Goal: Information Seeking & Learning: Get advice/opinions

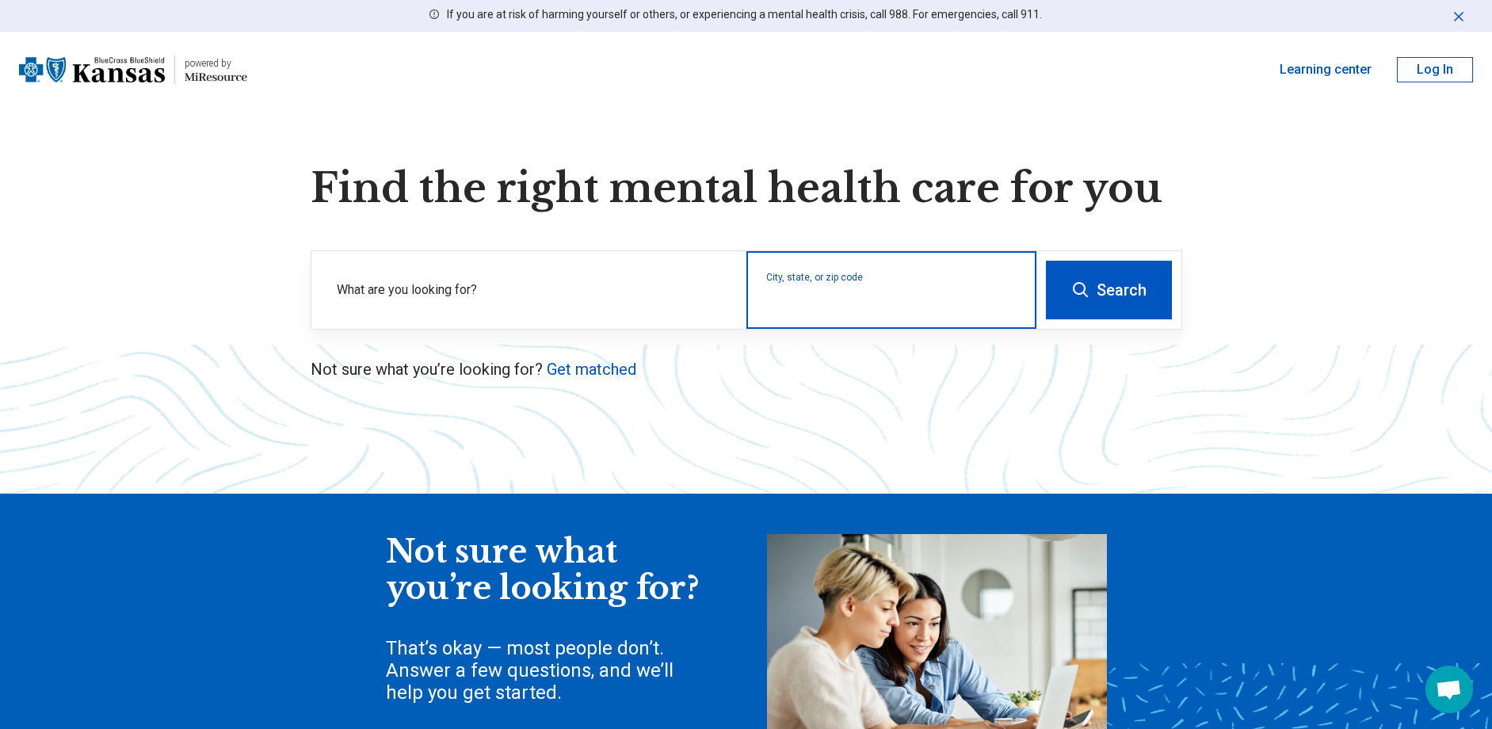
click at [886, 298] on input "City, state, or zip code" at bounding box center [891, 300] width 251 height 19
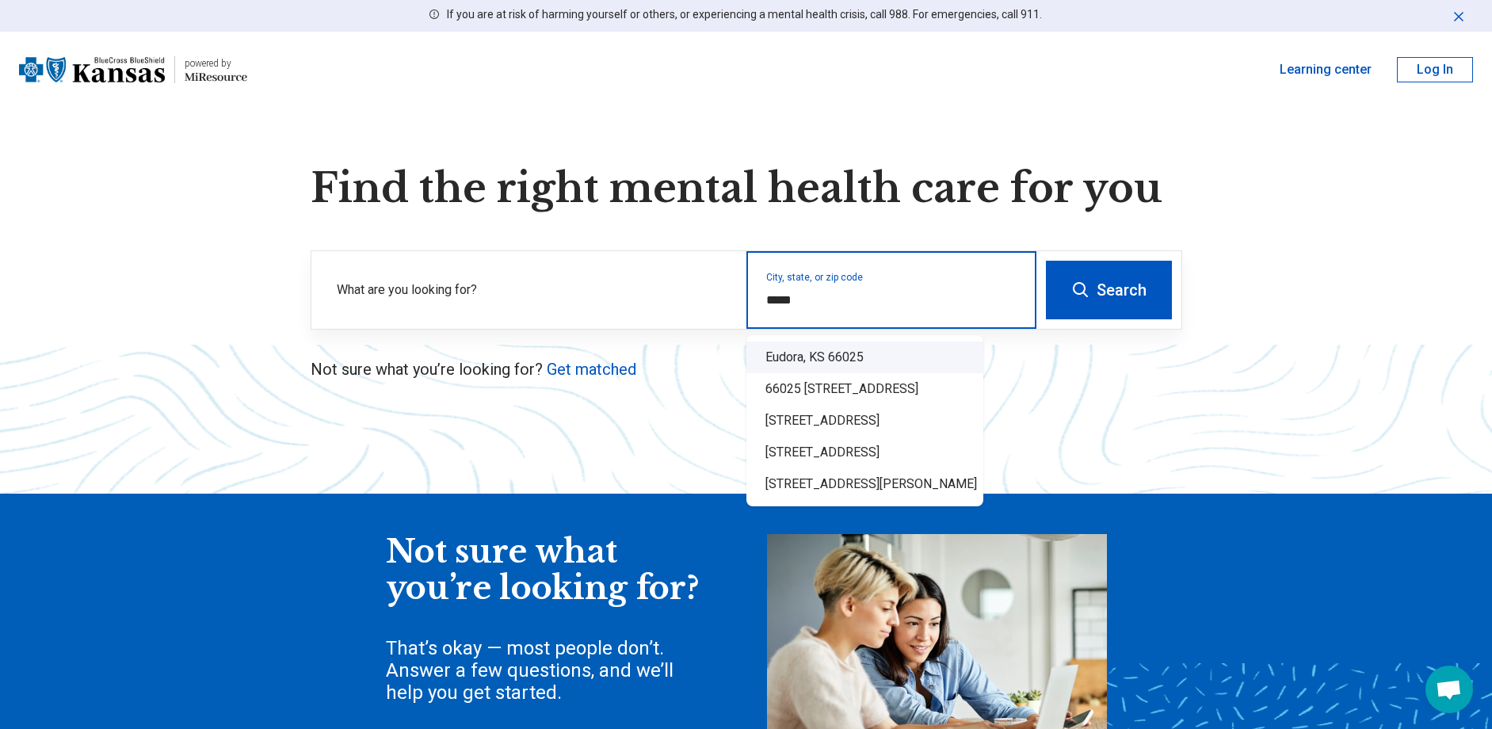
click at [844, 361] on div "Eudora, KS 66025" at bounding box center [864, 357] width 237 height 32
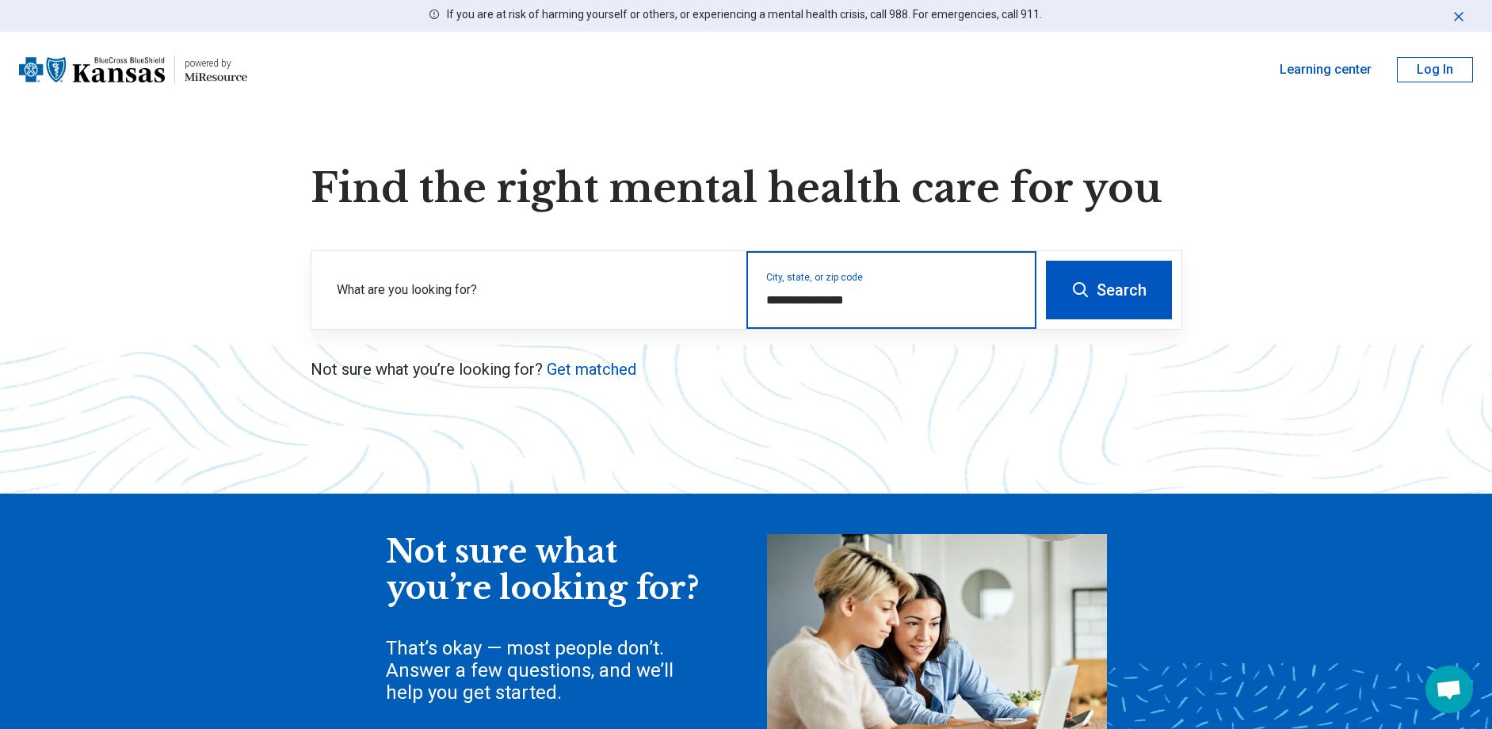
type input "**********"
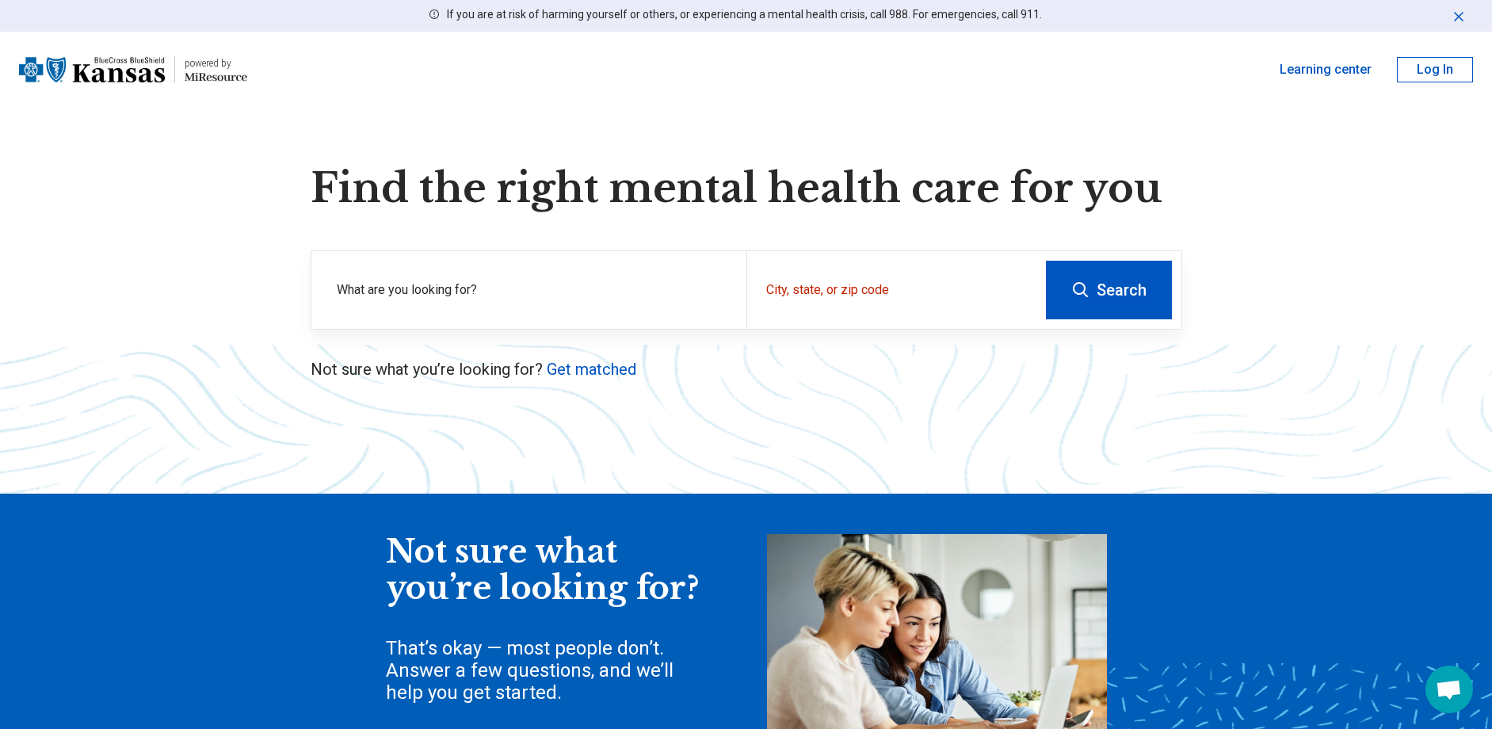
click at [1080, 301] on button "Search" at bounding box center [1109, 290] width 126 height 59
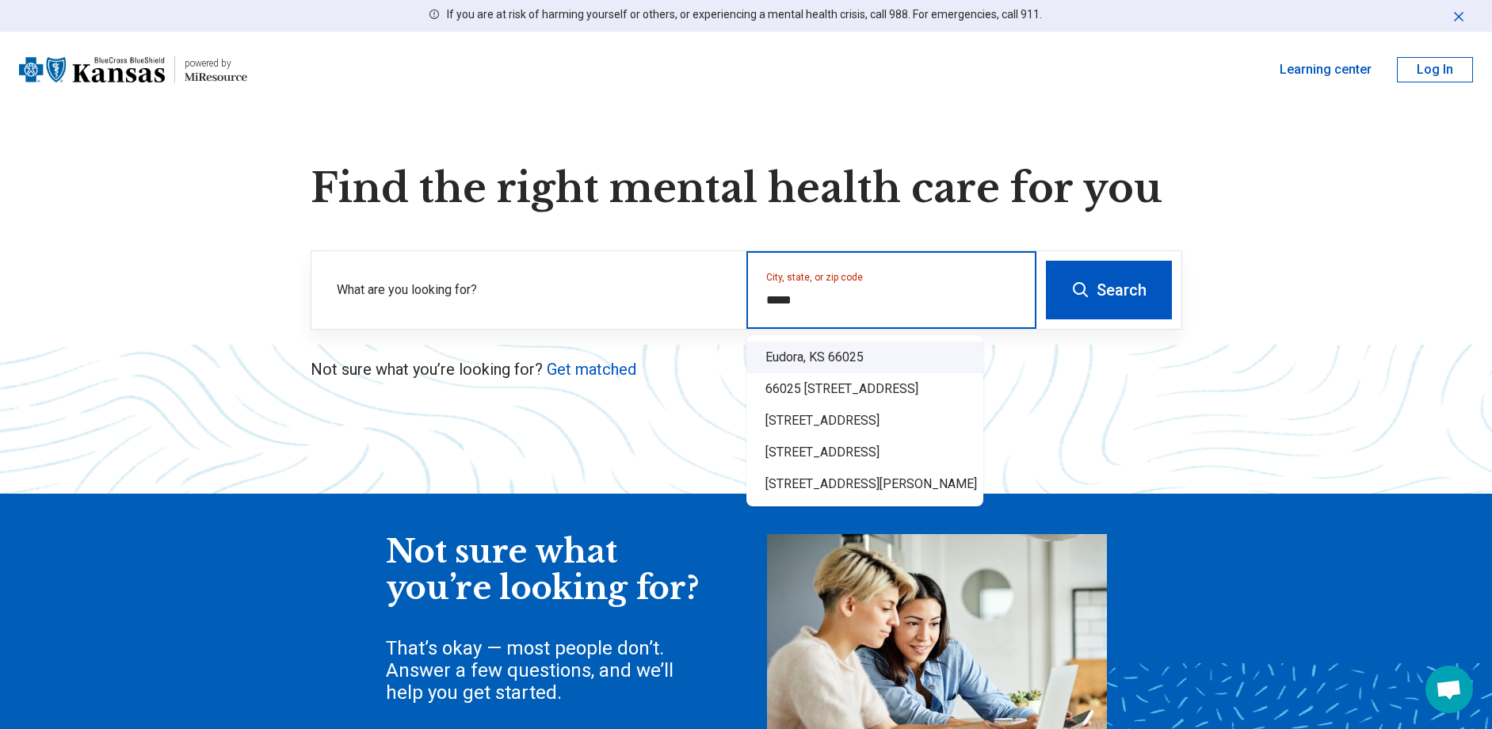
click at [796, 358] on div "Eudora, KS 66025" at bounding box center [864, 357] width 237 height 32
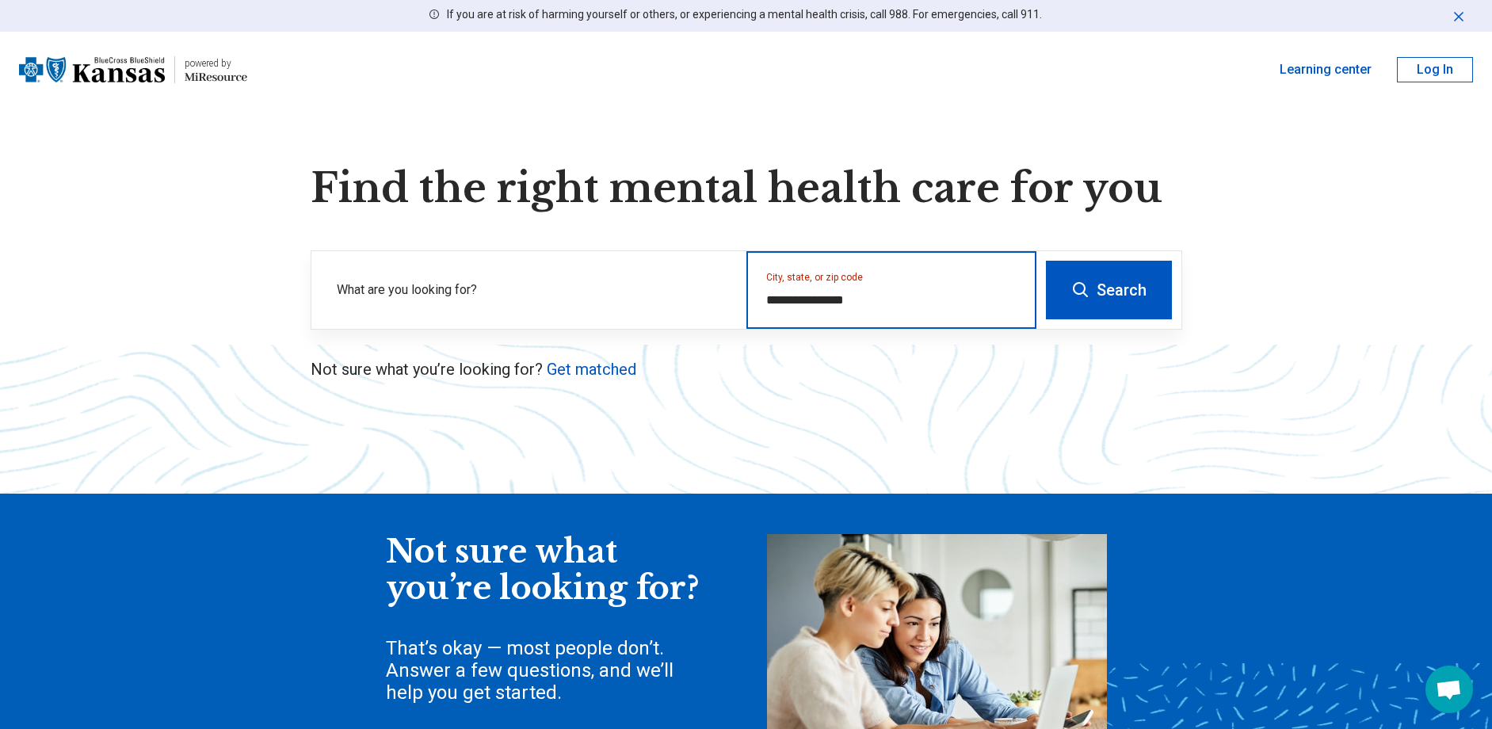
type input "**********"
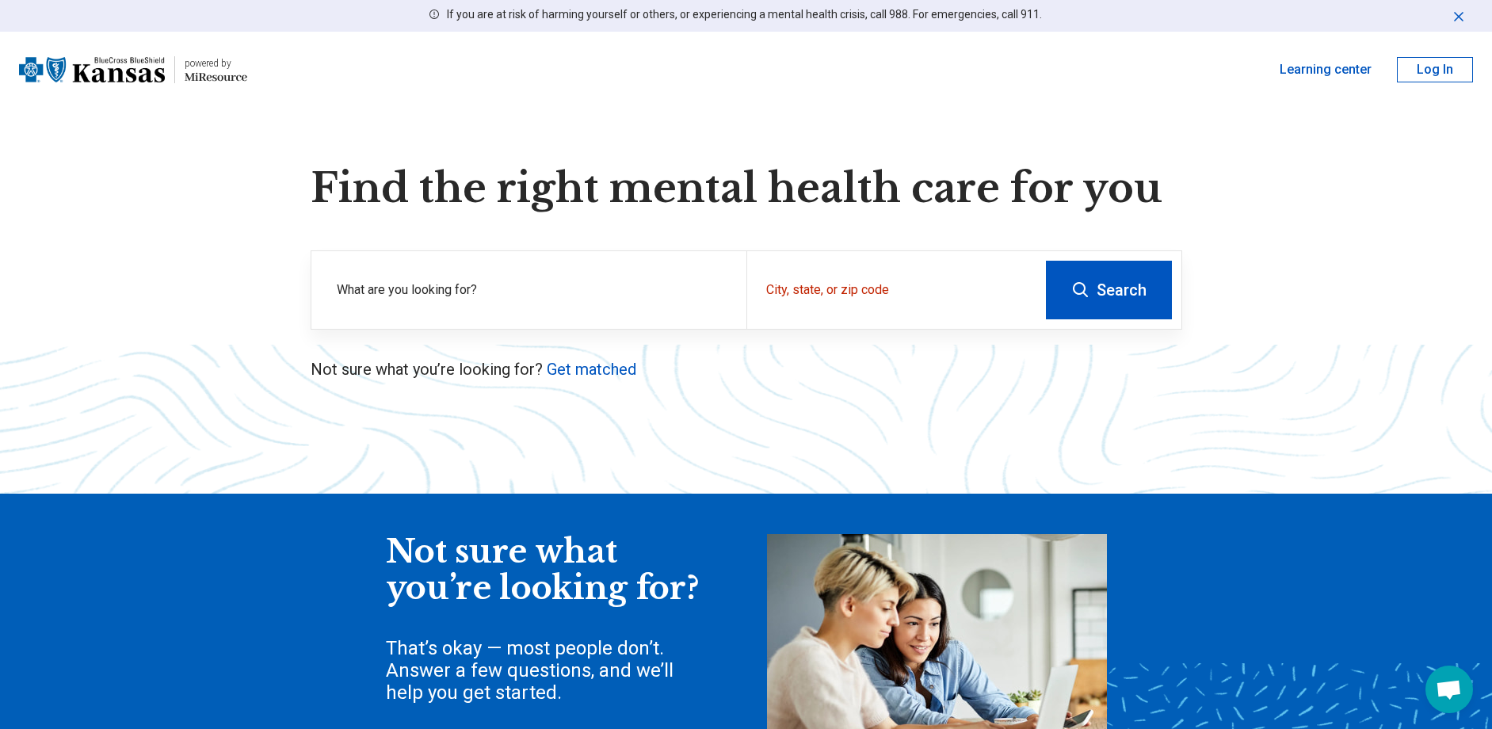
click at [1119, 288] on button "Search" at bounding box center [1109, 290] width 126 height 59
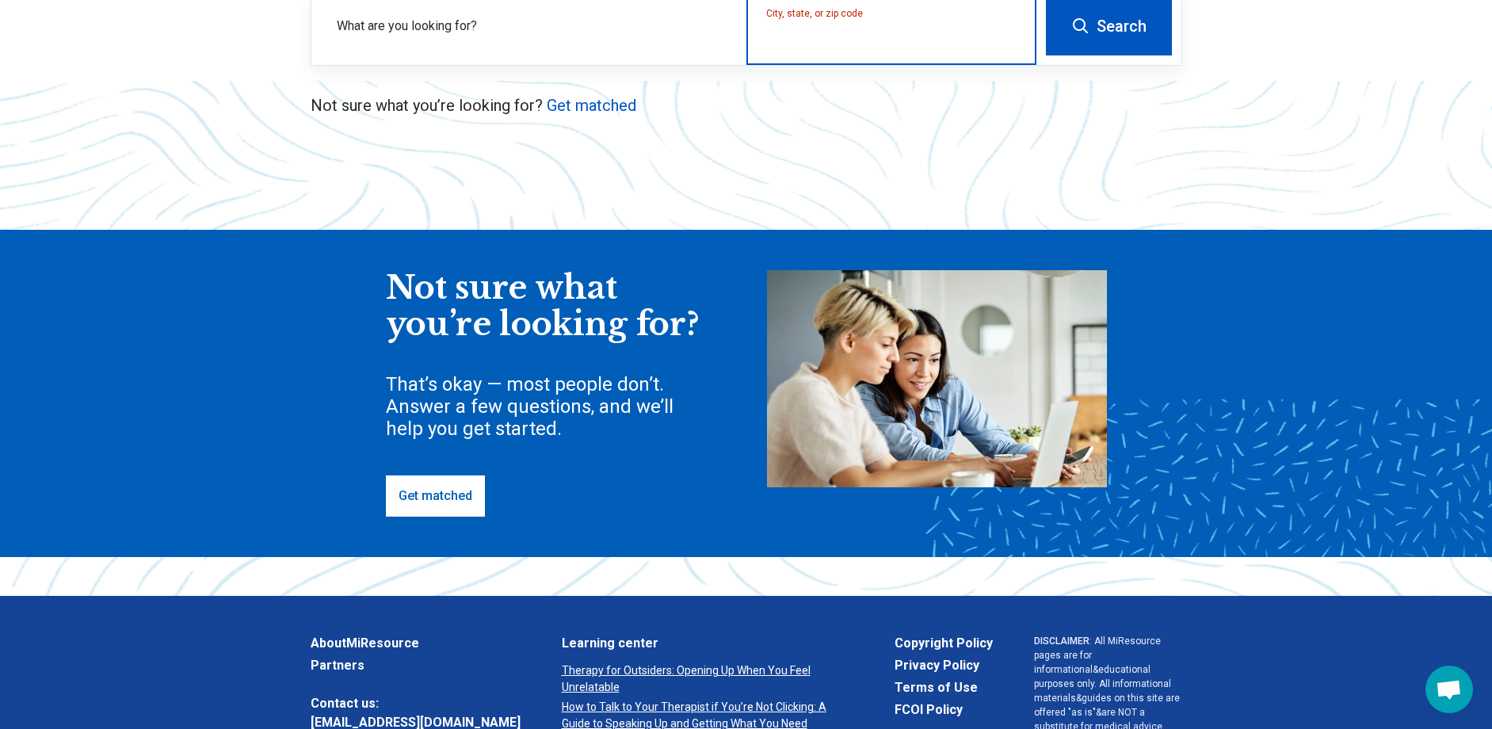
scroll to position [396, 0]
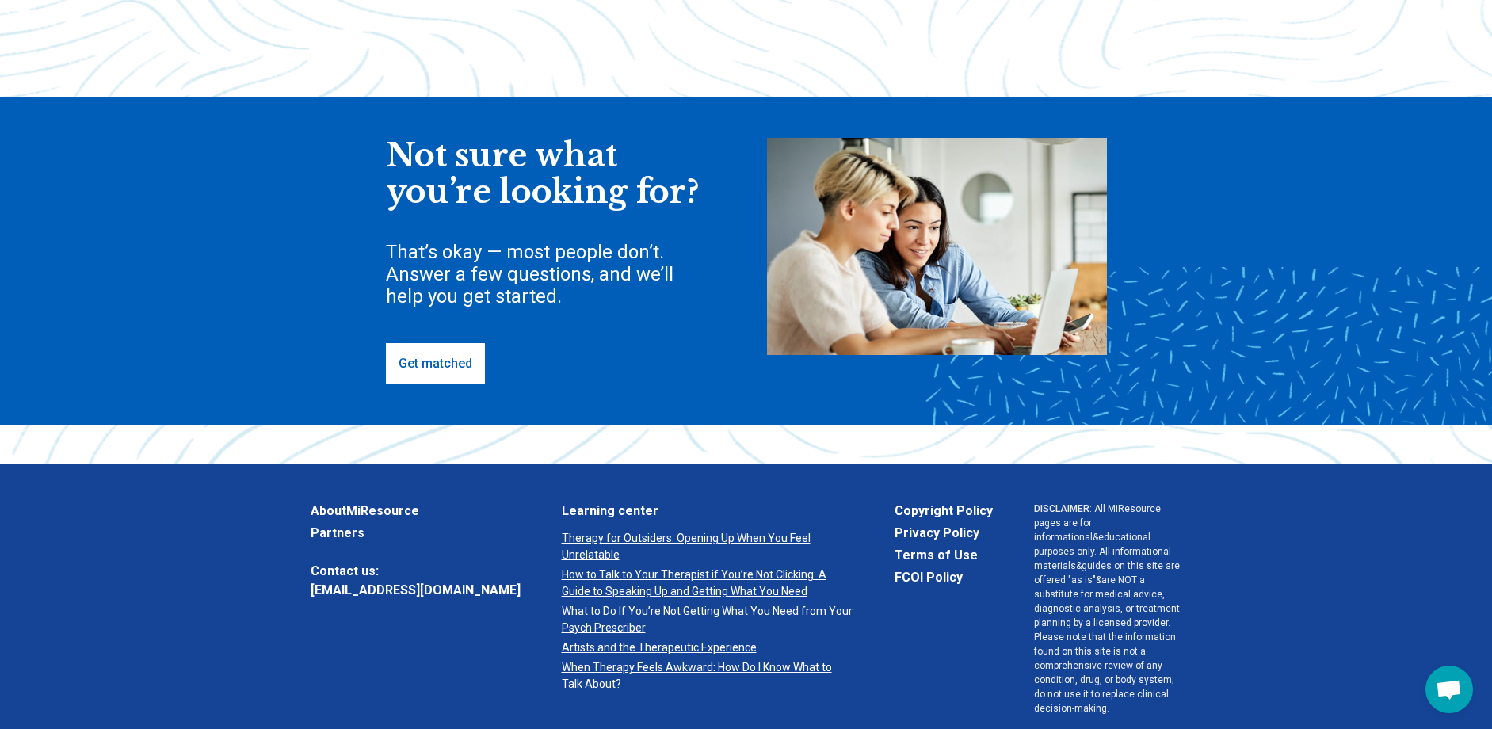
click at [465, 354] on link "Get matched" at bounding box center [435, 363] width 99 height 41
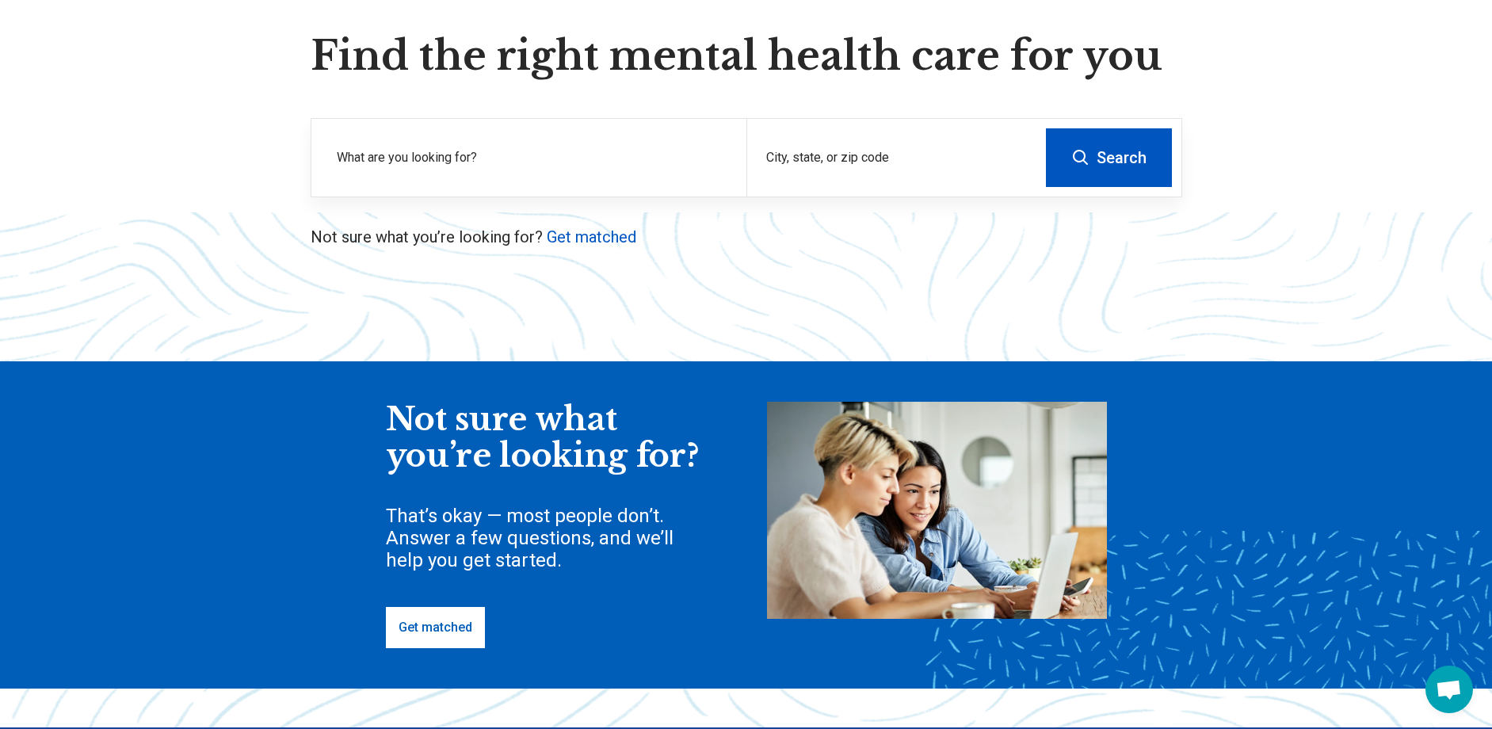
scroll to position [528, 0]
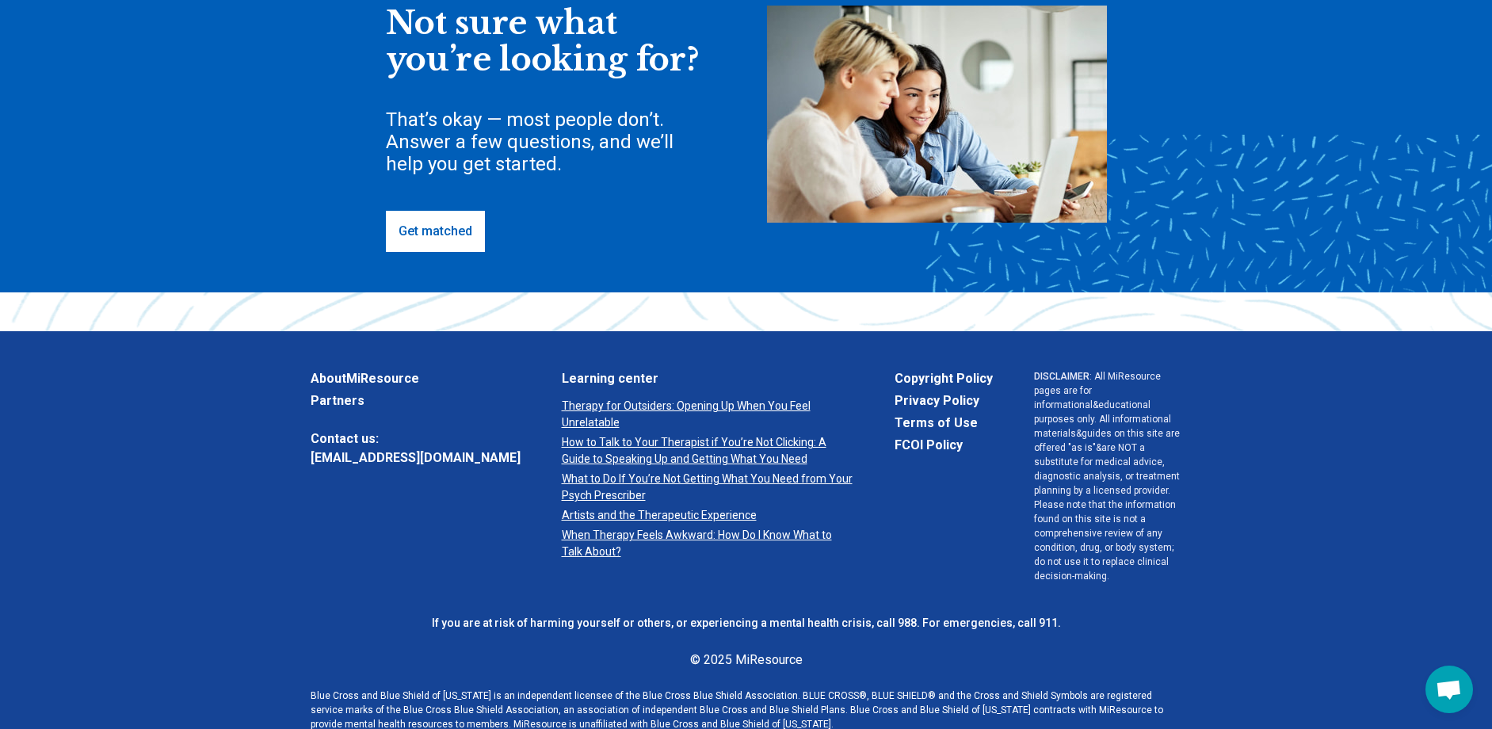
click at [452, 219] on link "Get matched" at bounding box center [435, 231] width 99 height 41
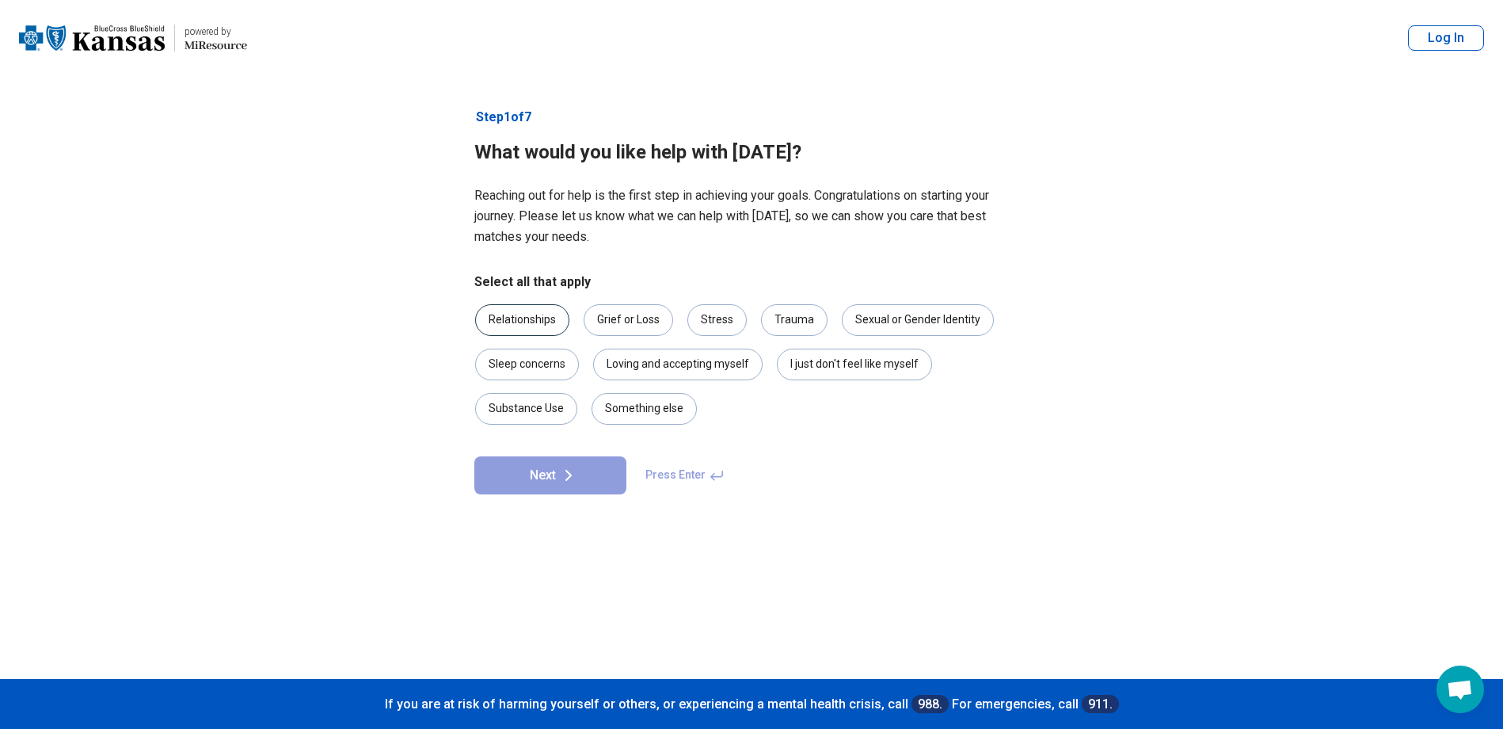
click at [513, 326] on div "Relationships" at bounding box center [522, 320] width 94 height 32
click at [284, 633] on main "powered by Miresource logo powered by Miresource logo Log In Step 1 of 7 What w…" at bounding box center [751, 364] width 1503 height 729
click at [540, 473] on button "Next" at bounding box center [550, 475] width 152 height 38
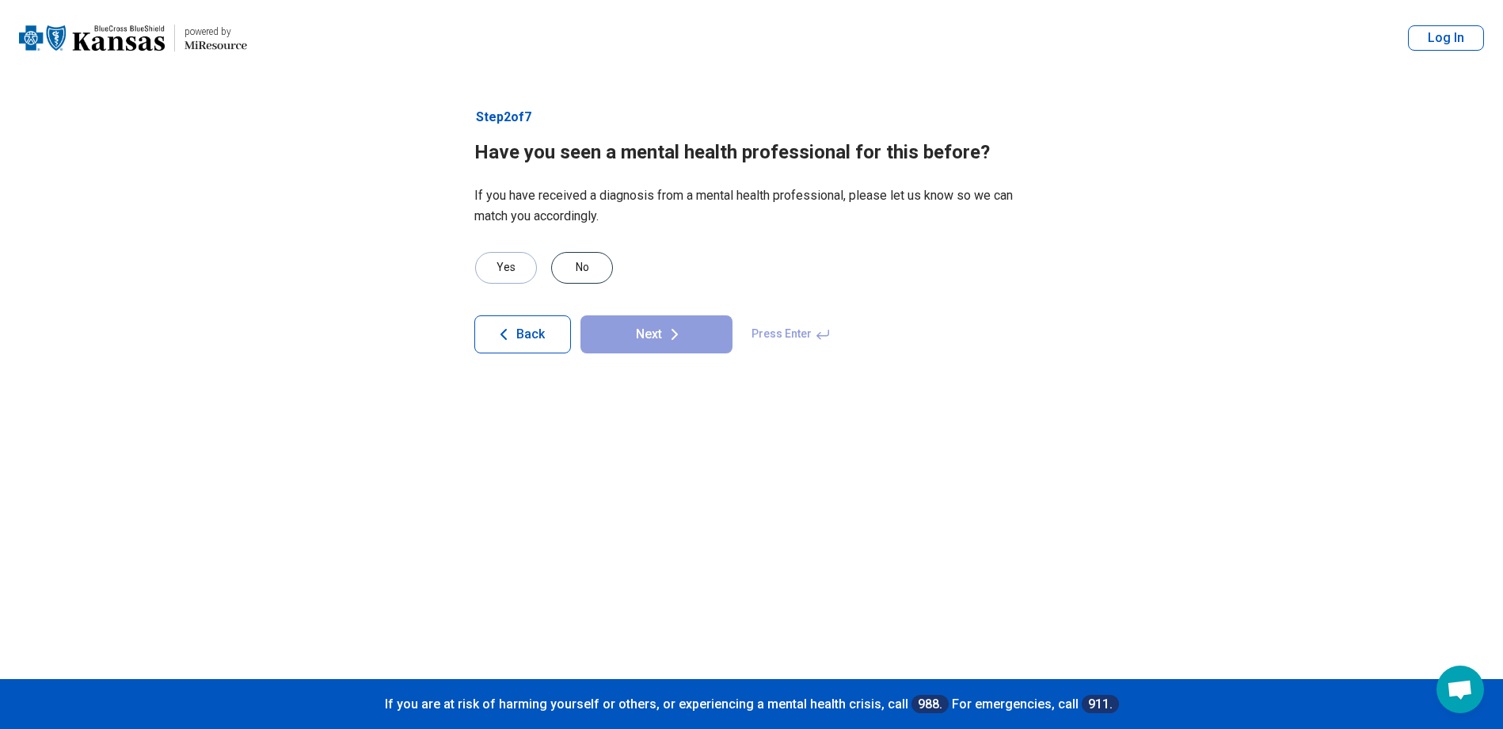
click at [579, 274] on div "No" at bounding box center [582, 268] width 62 height 32
click at [622, 330] on button "Next" at bounding box center [657, 334] width 152 height 38
click at [583, 265] on div "No" at bounding box center [582, 268] width 62 height 32
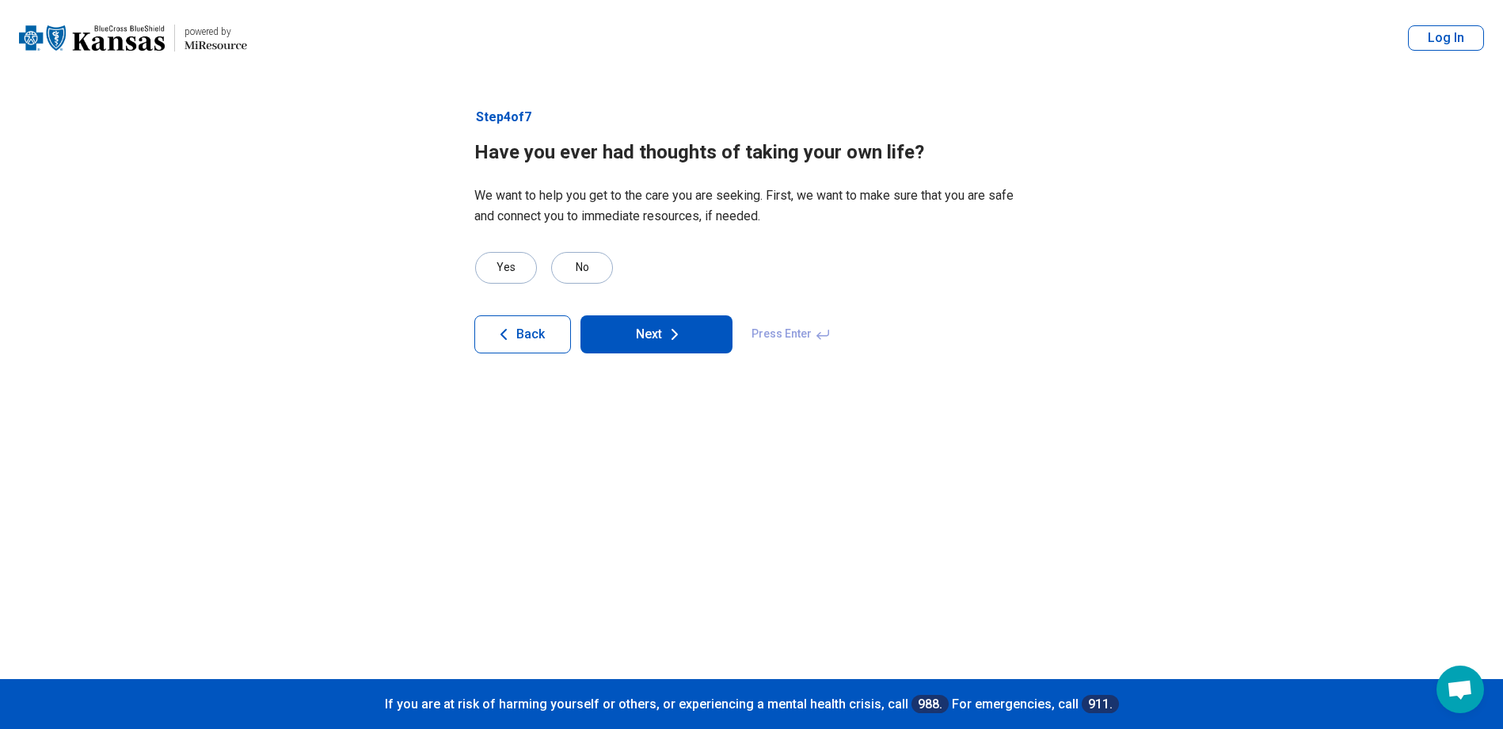
click at [642, 330] on button "Next" at bounding box center [657, 334] width 152 height 38
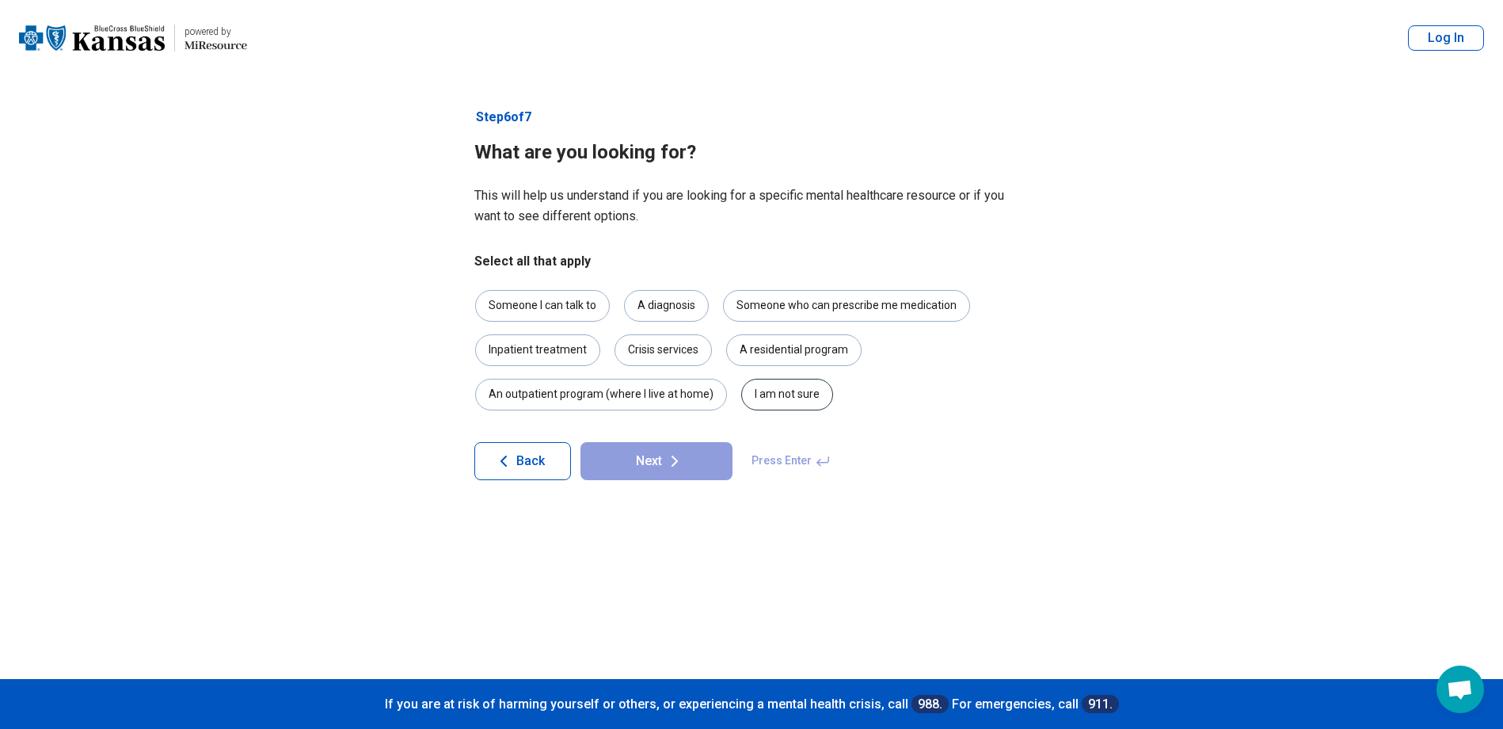
click at [778, 395] on div "I am not sure" at bounding box center [787, 395] width 92 height 32
click at [676, 463] on icon at bounding box center [674, 461] width 19 height 19
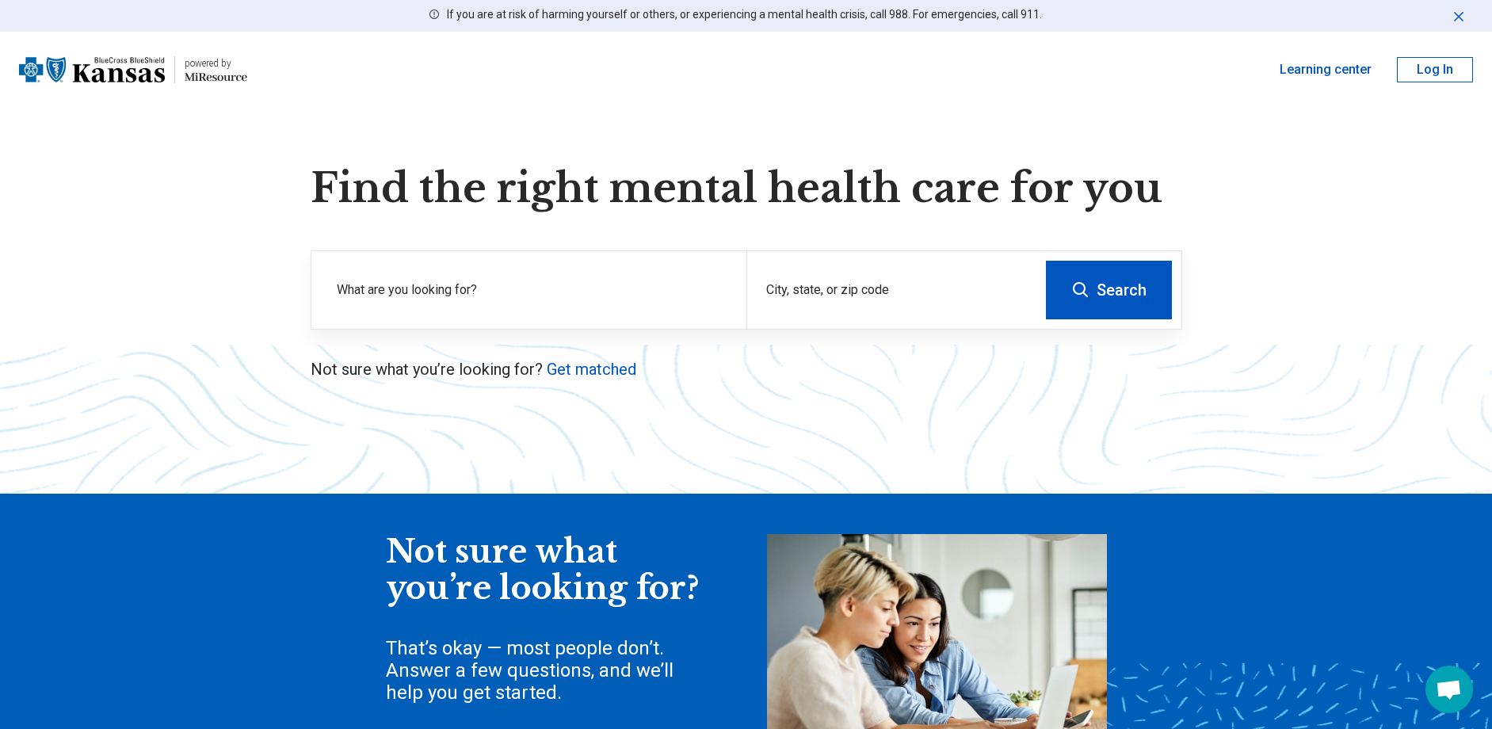
click at [161, 73] on img at bounding box center [92, 70] width 146 height 38
click at [1315, 76] on link "Learning center" at bounding box center [1325, 69] width 92 height 19
